Goal: Information Seeking & Learning: Learn about a topic

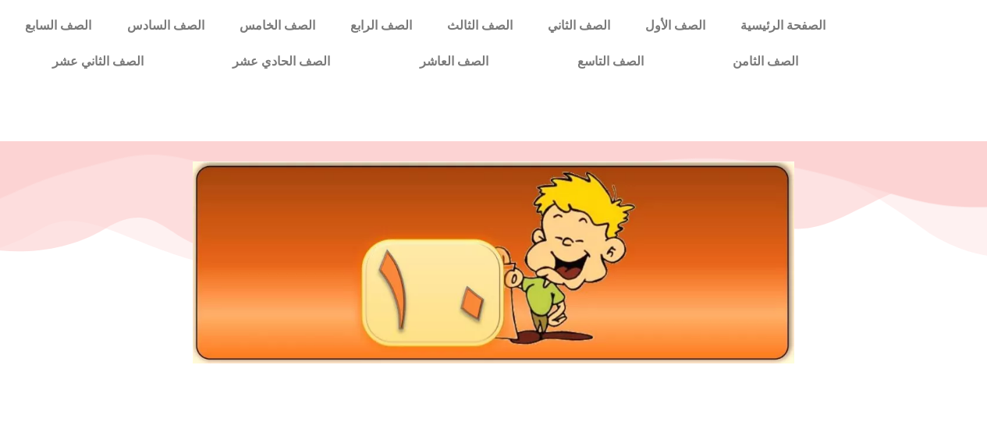
scroll to position [439, 0]
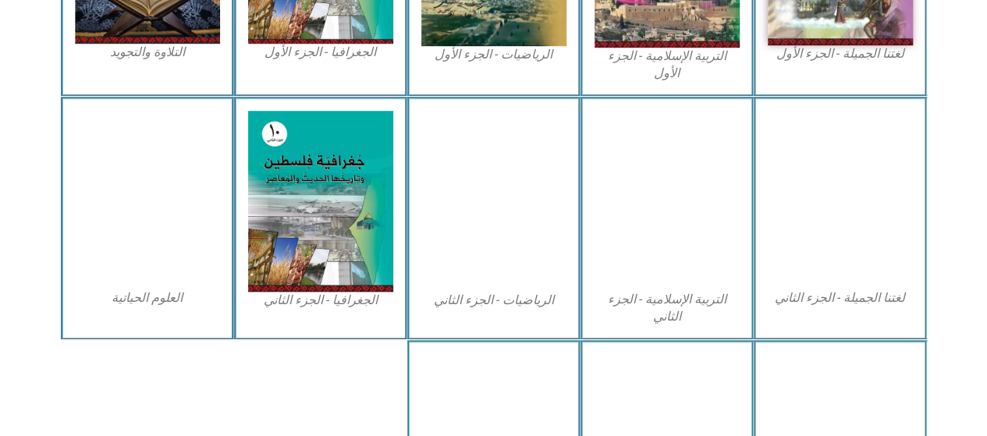
scroll to position [634, 0]
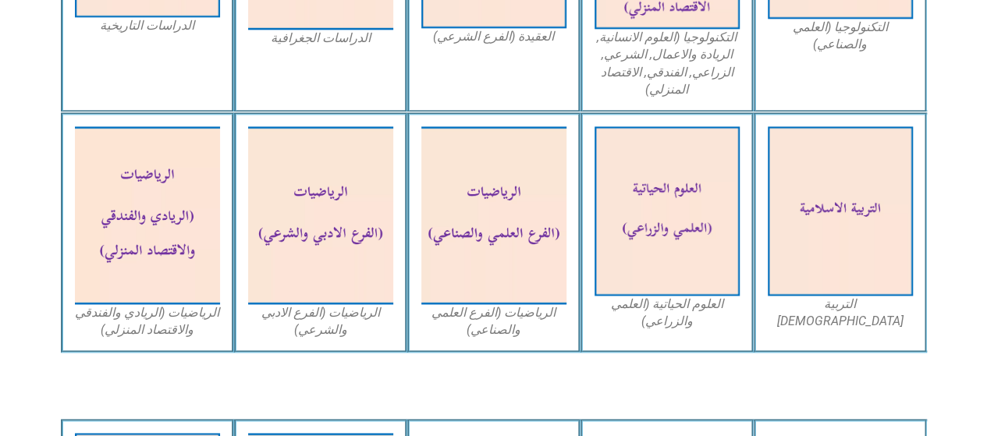
scroll to position [960, 0]
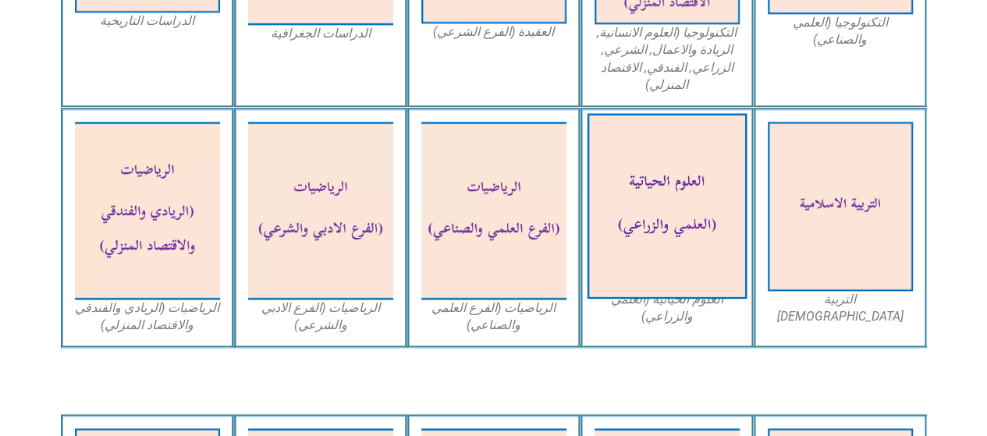
click at [668, 157] on img at bounding box center [667, 207] width 160 height 186
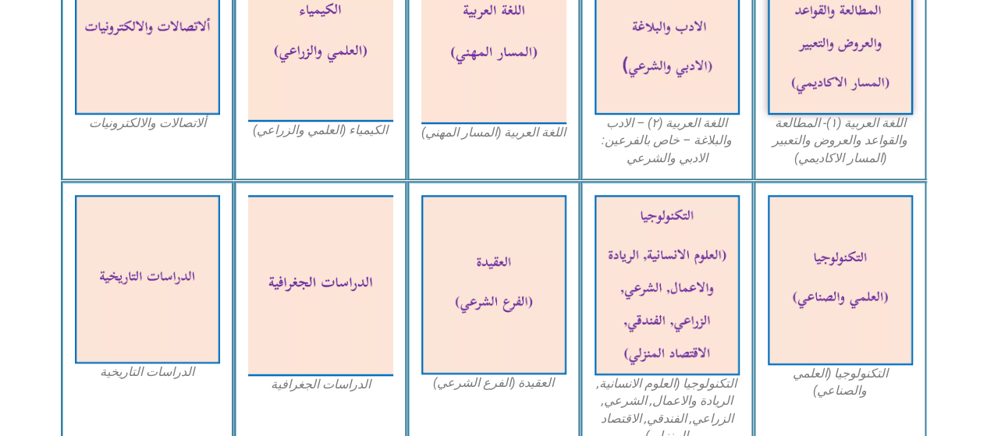
scroll to position [0, 0]
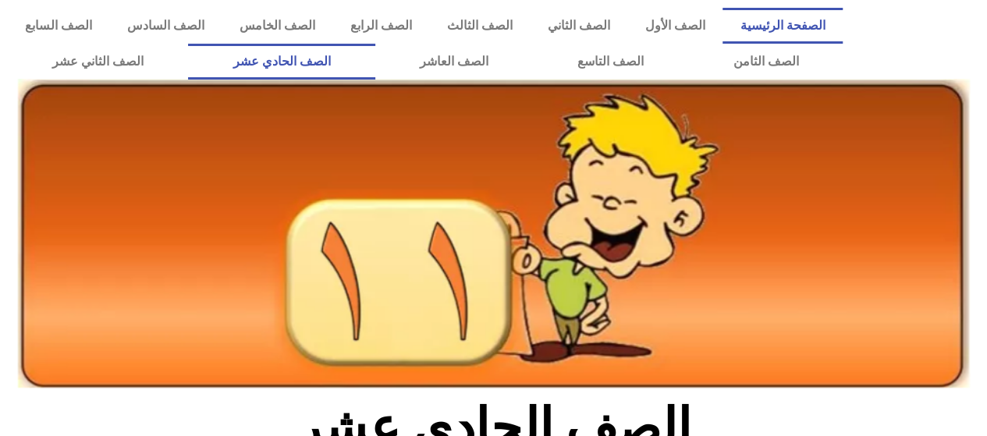
click at [793, 29] on link "الصفحة الرئيسية" at bounding box center [782, 26] width 120 height 36
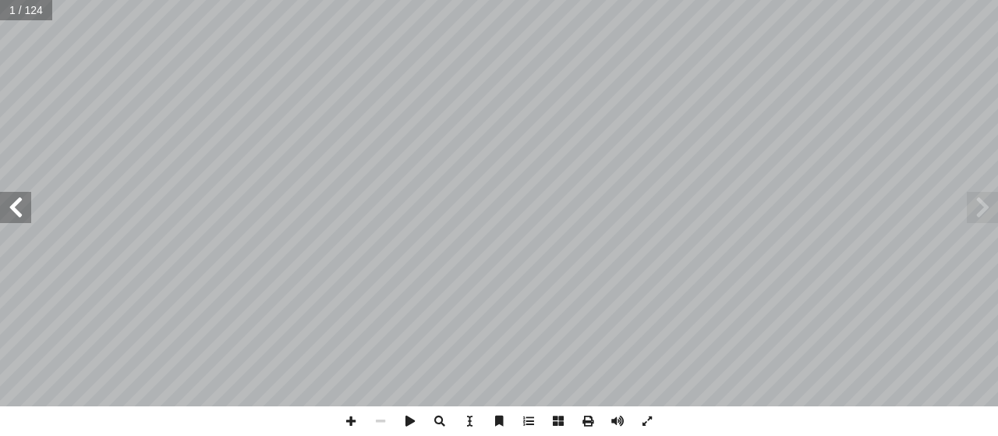
click at [16, 200] on span at bounding box center [15, 207] width 31 height 31
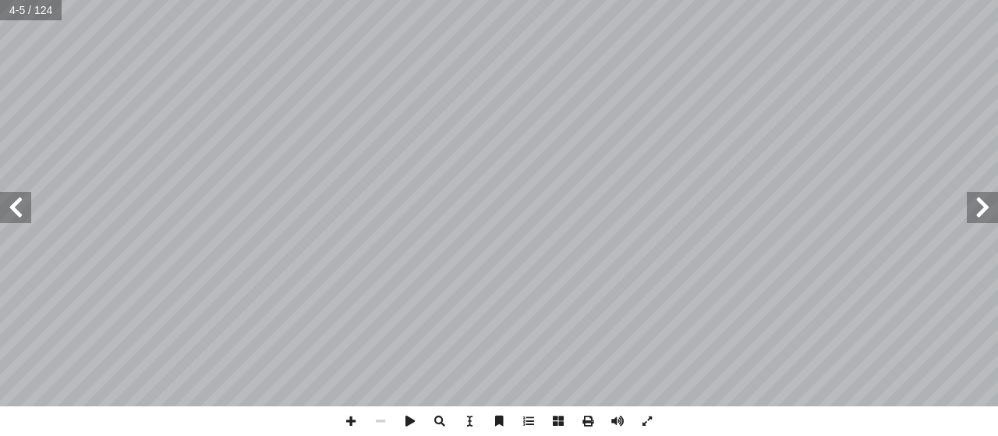
click at [16, 200] on span at bounding box center [15, 207] width 31 height 31
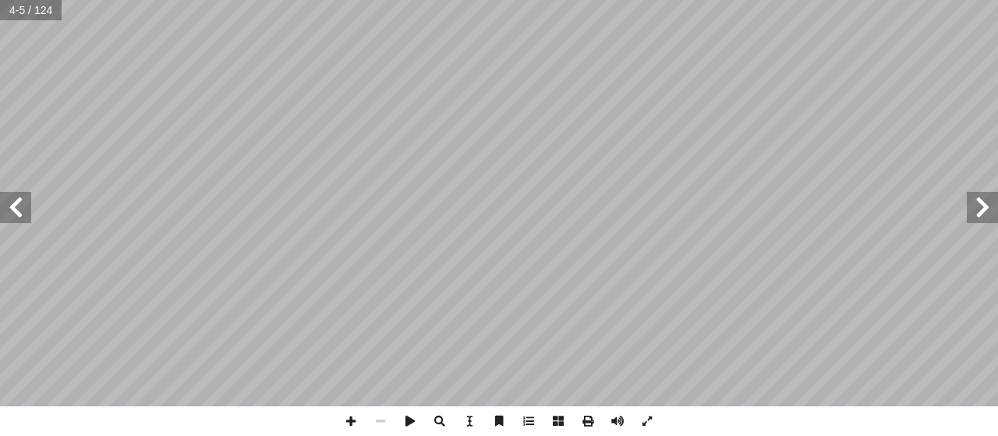
click at [16, 200] on span at bounding box center [15, 207] width 31 height 31
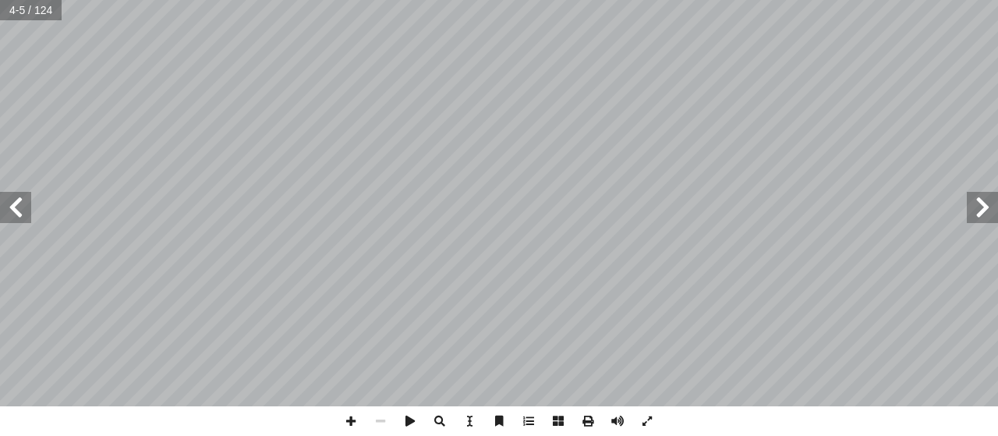
click at [16, 200] on span at bounding box center [15, 207] width 31 height 31
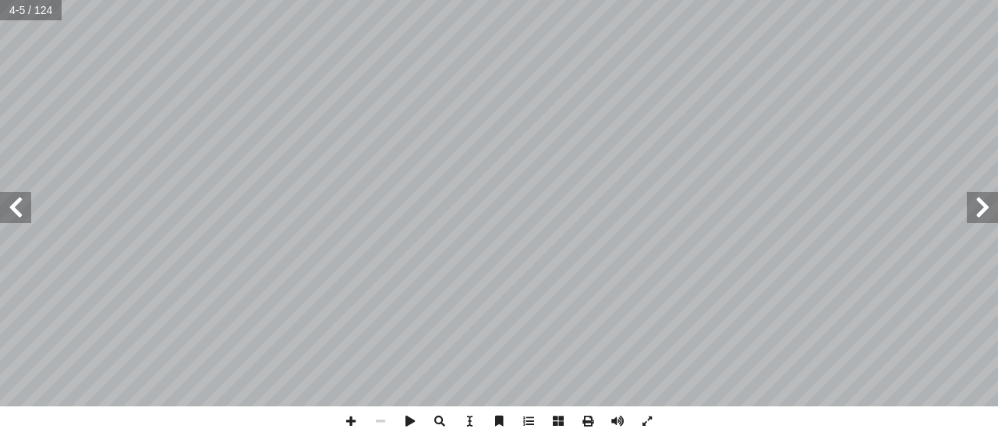
click at [16, 200] on span at bounding box center [15, 207] width 31 height 31
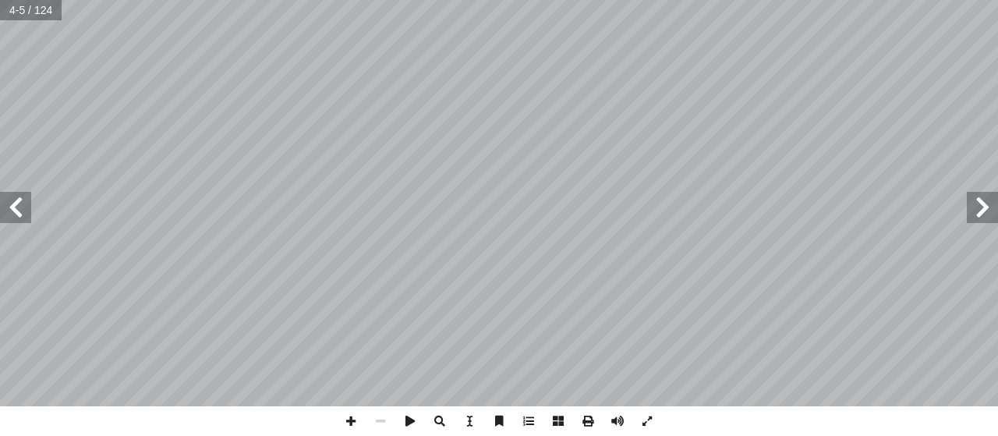
click at [16, 200] on span at bounding box center [15, 207] width 31 height 31
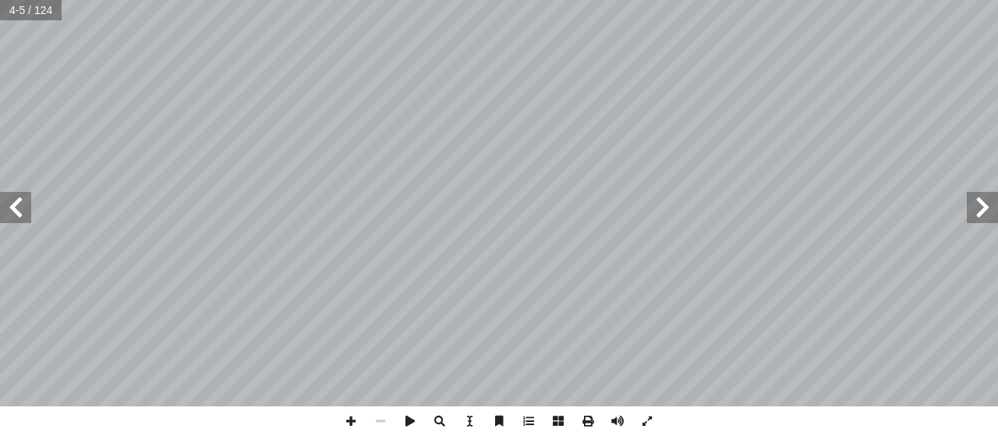
click at [16, 200] on span at bounding box center [15, 207] width 31 height 31
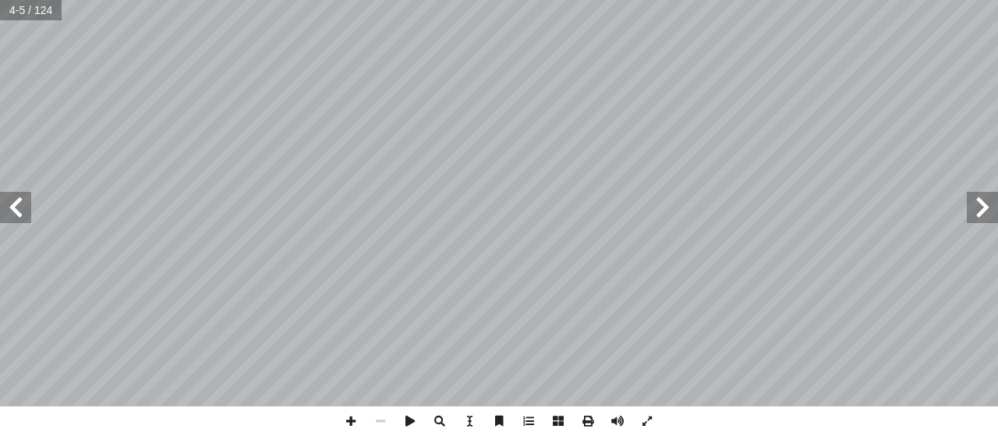
click at [16, 200] on span at bounding box center [15, 207] width 31 height 31
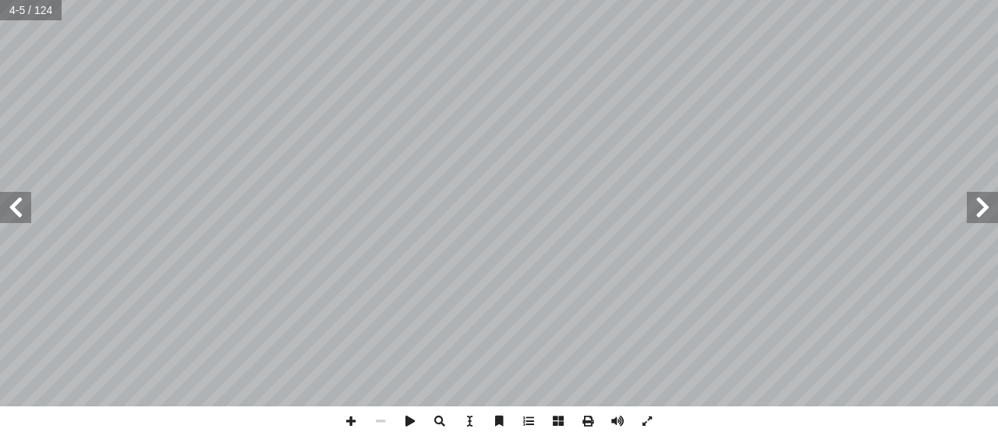
click at [16, 200] on span at bounding box center [15, 207] width 31 height 31
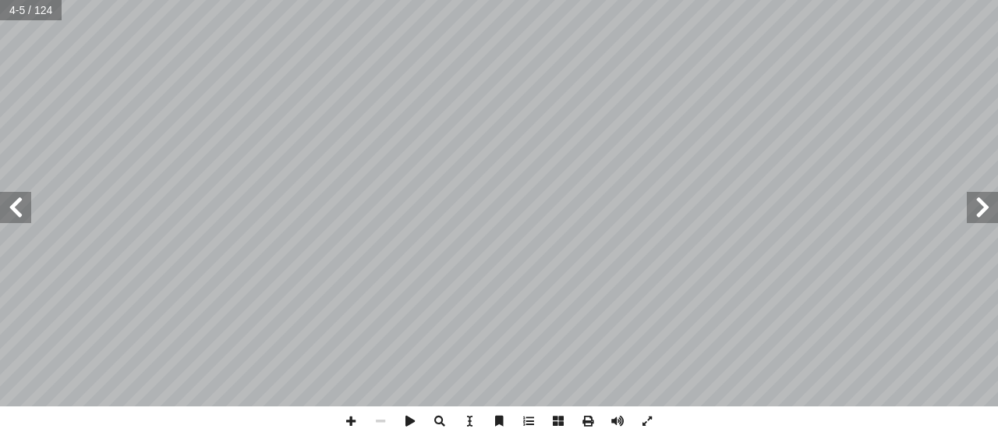
click at [16, 200] on span at bounding box center [15, 207] width 31 height 31
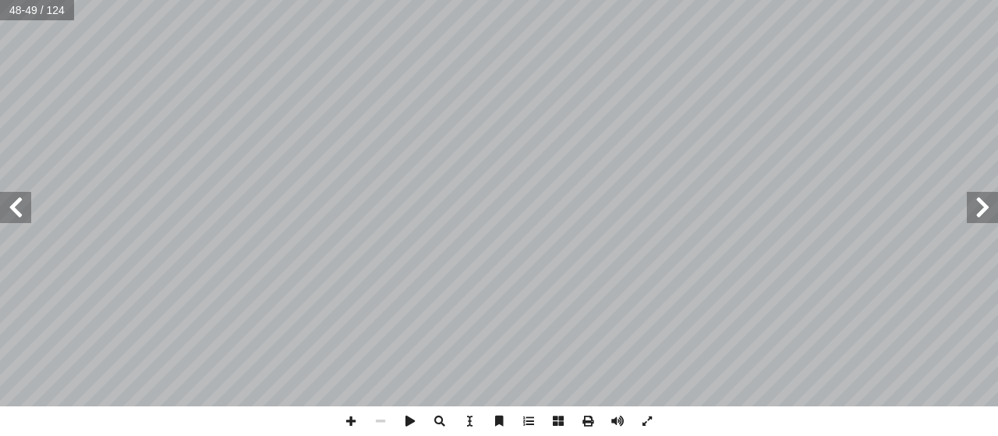
click at [16, 200] on span at bounding box center [15, 207] width 31 height 31
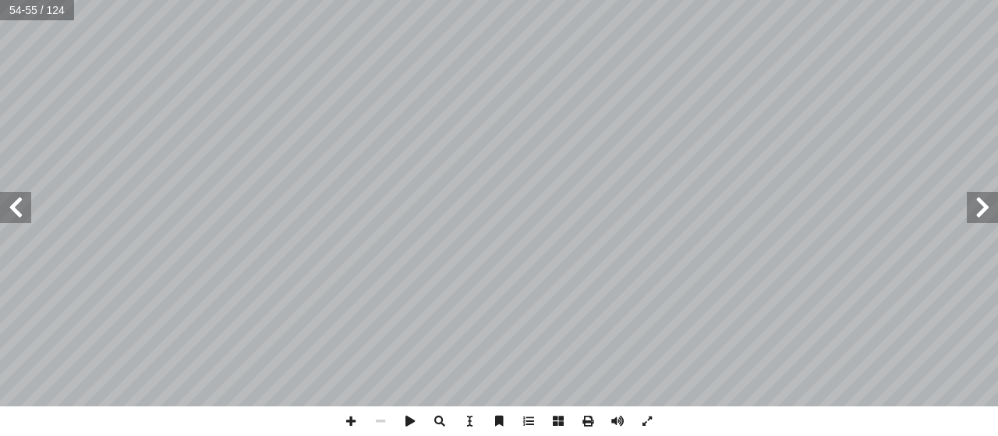
click at [16, 200] on span at bounding box center [15, 207] width 31 height 31
click at [12, 204] on span at bounding box center [15, 207] width 31 height 31
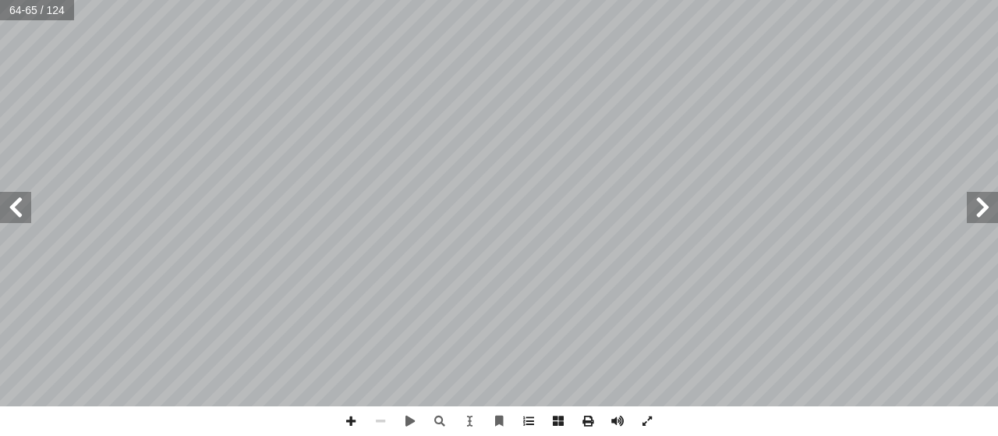
click at [16, 210] on span at bounding box center [15, 207] width 31 height 31
click at [353, 420] on span at bounding box center [351, 421] width 30 height 30
click at [381, 419] on span at bounding box center [381, 421] width 30 height 30
click at [381, 420] on span at bounding box center [381, 421] width 30 height 30
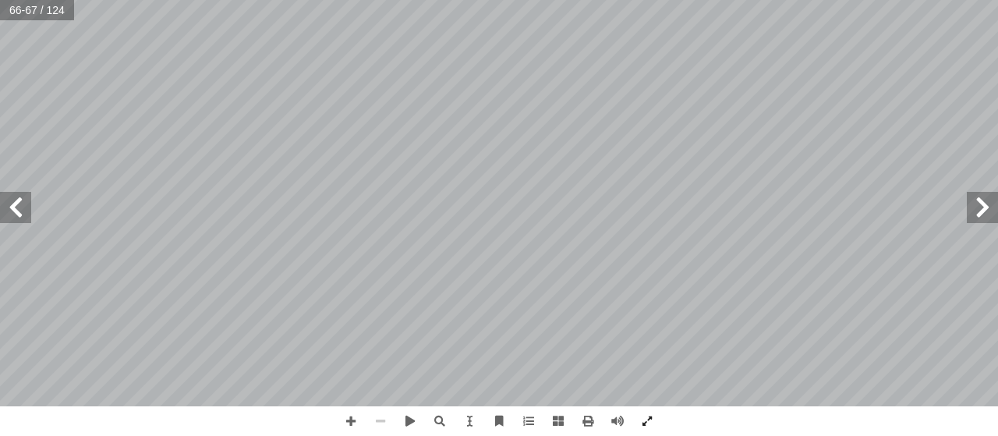
click at [381, 420] on span at bounding box center [381, 421] width 30 height 30
click at [460, 420] on span at bounding box center [470, 421] width 30 height 30
click at [523, 424] on span at bounding box center [529, 421] width 30 height 30
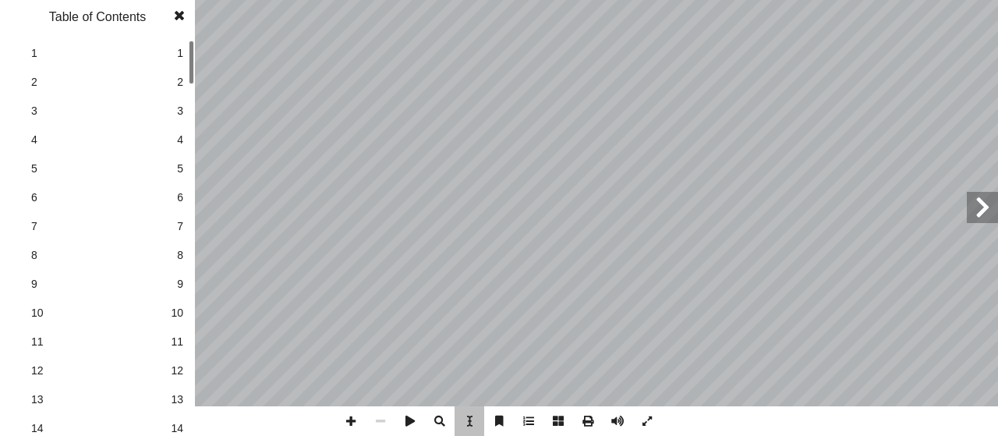
click at [523, 424] on span at bounding box center [529, 421] width 30 height 30
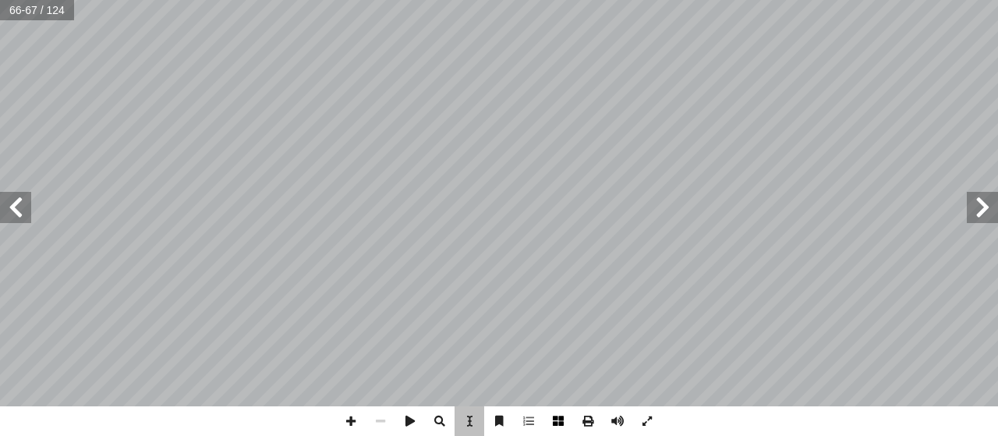
click at [548, 424] on span at bounding box center [559, 421] width 30 height 30
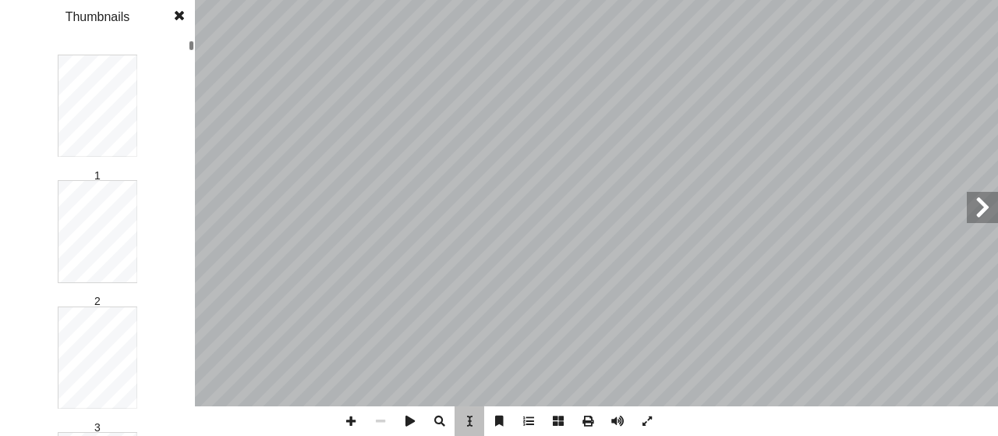
click at [557, 420] on span at bounding box center [559, 421] width 30 height 30
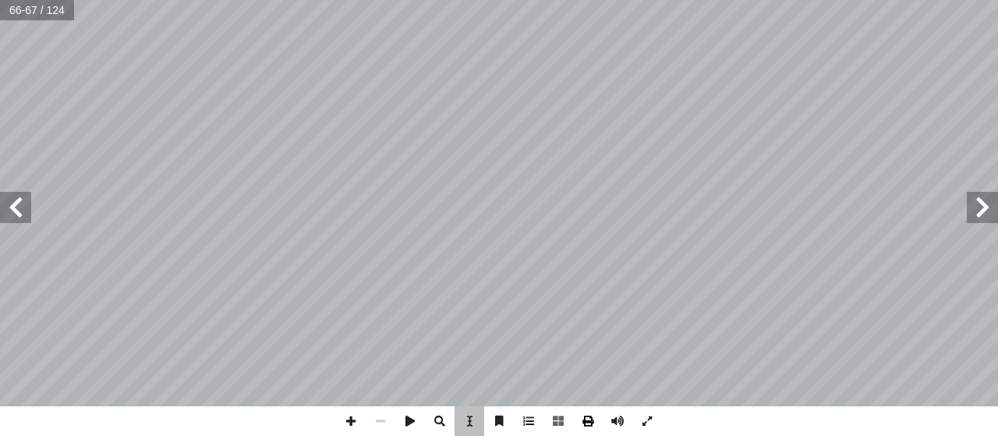
click at [591, 419] on span at bounding box center [588, 421] width 30 height 30
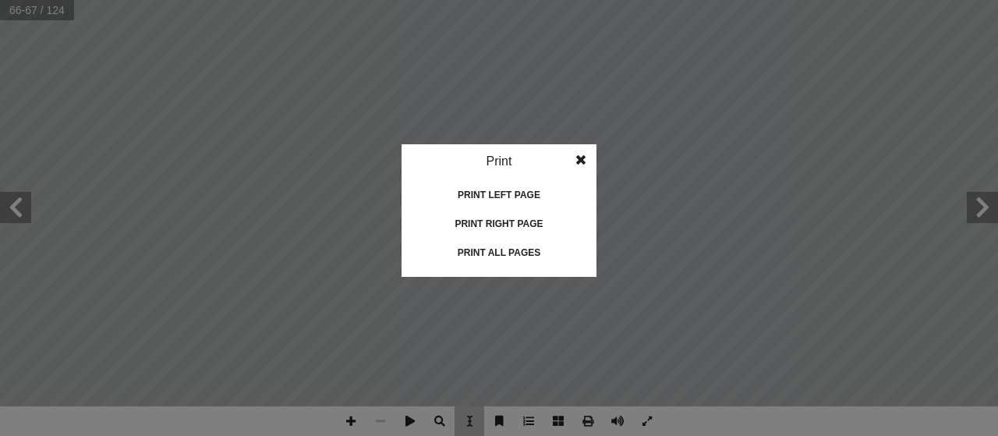
click at [591, 419] on idv "Print Print current page Print left page Print right page Print all pages" at bounding box center [499, 218] width 998 height 436
click at [616, 422] on idv "Print Print current page Print left page Print right page Print all pages" at bounding box center [499, 218] width 998 height 436
click at [580, 158] on span at bounding box center [581, 159] width 28 height 31
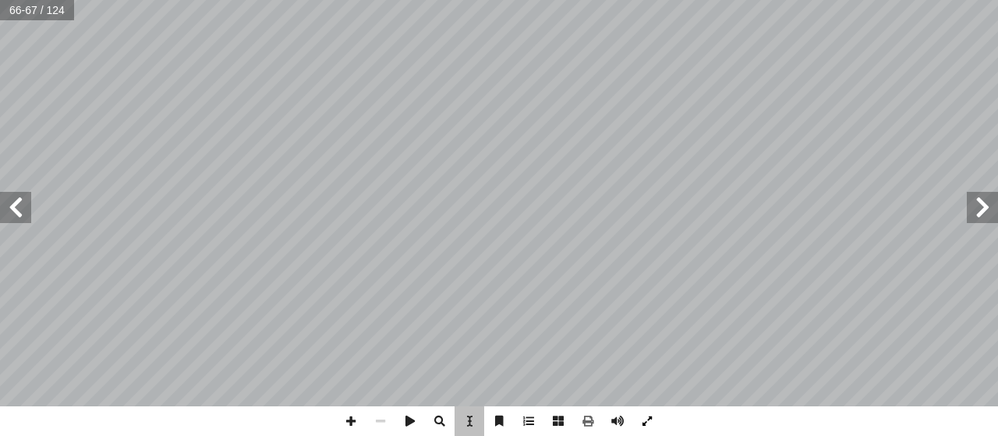
click at [647, 420] on span at bounding box center [648, 421] width 30 height 30
click at [990, 201] on span at bounding box center [982, 207] width 31 height 31
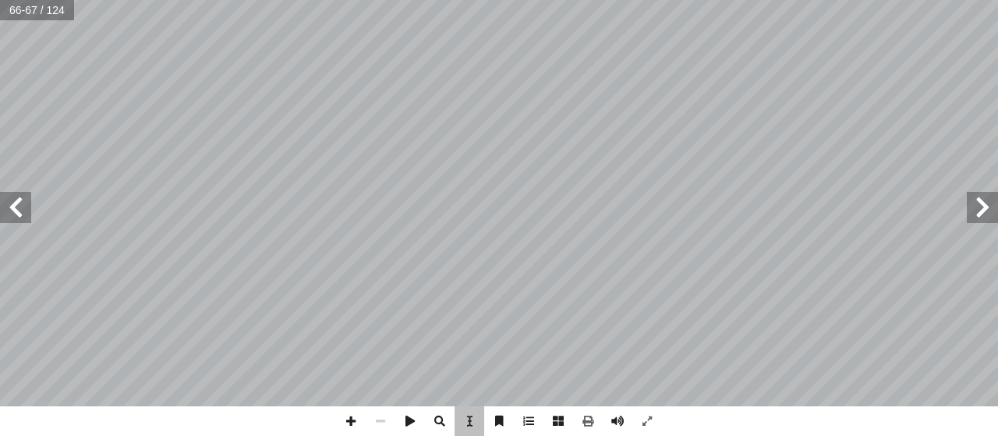
click at [990, 201] on span at bounding box center [982, 207] width 31 height 31
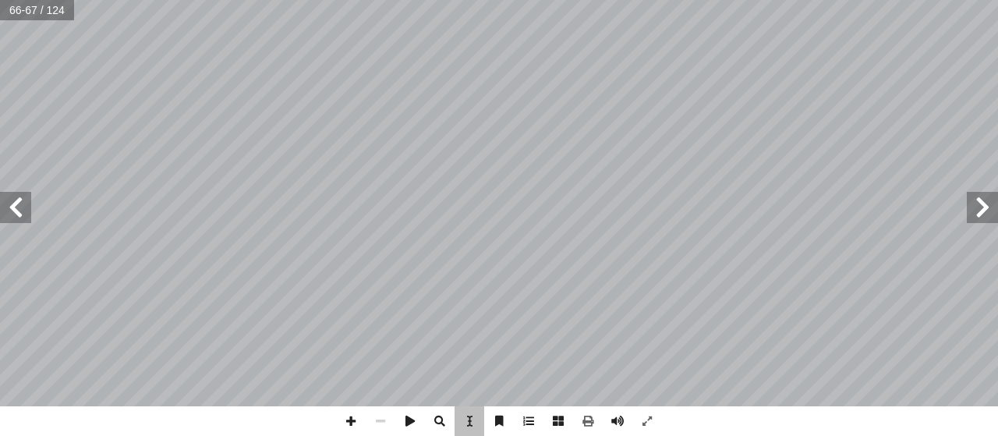
click at [990, 201] on span at bounding box center [982, 207] width 31 height 31
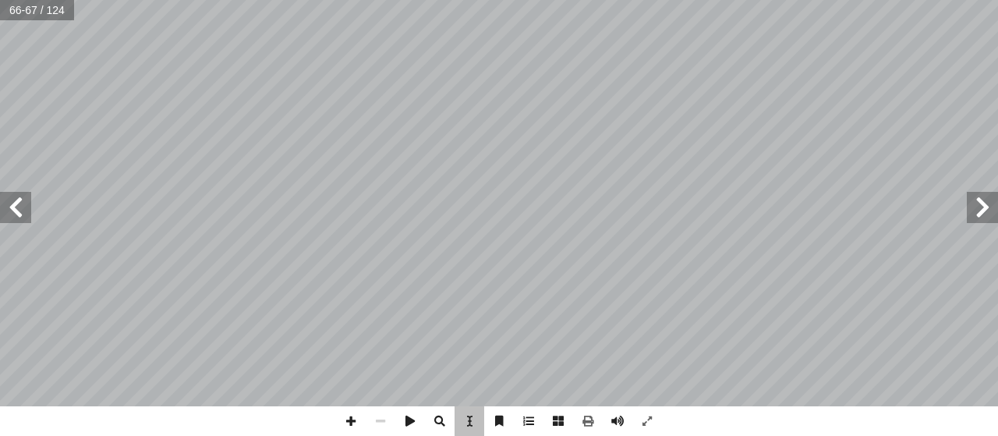
click at [990, 201] on span at bounding box center [982, 207] width 31 height 31
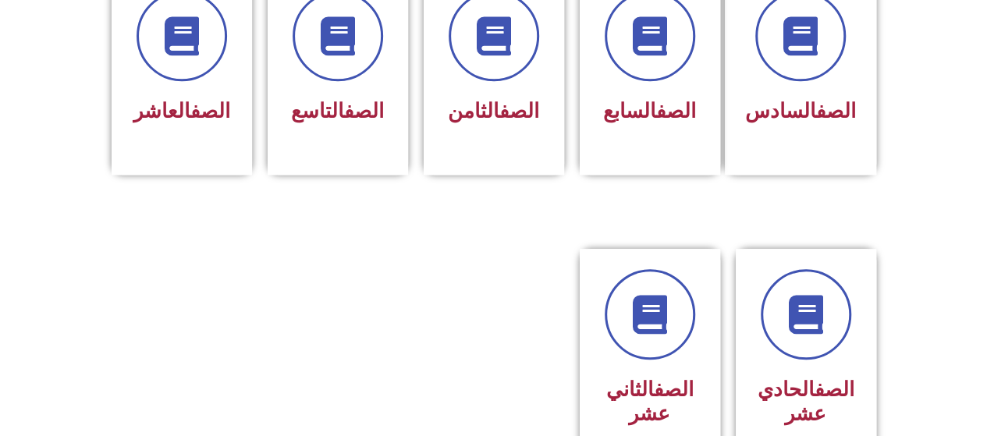
scroll to position [720, 0]
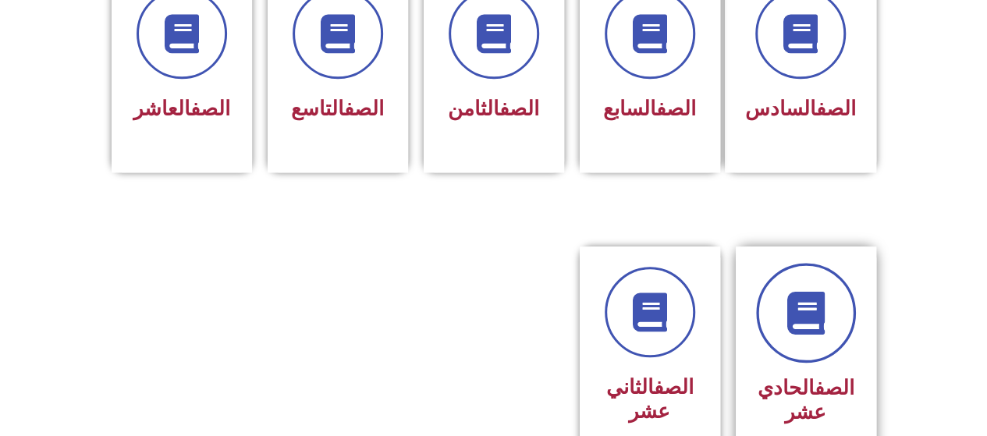
drag, startPoint x: 809, startPoint y: 278, endPoint x: 835, endPoint y: 296, distance: 31.8
click at [835, 296] on link at bounding box center [806, 313] width 100 height 100
